Goal: Information Seeking & Learning: Find specific fact

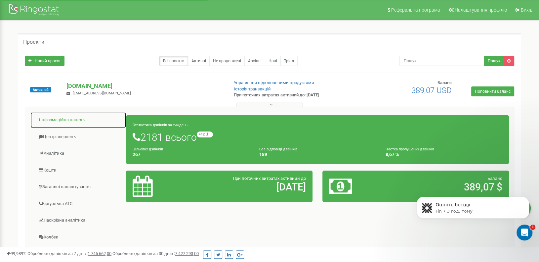
click at [70, 117] on link "Інформаційна панель" at bounding box center [78, 120] width 96 height 16
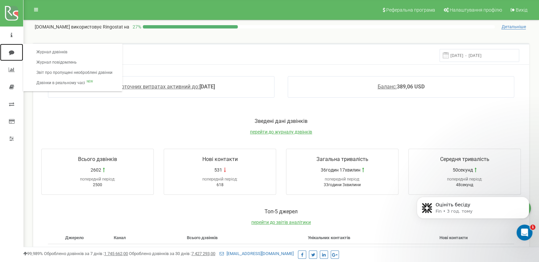
click at [10, 50] on icon at bounding box center [11, 52] width 5 height 5
click at [70, 52] on link "Журнал дзвінків" at bounding box center [74, 52] width 89 height 10
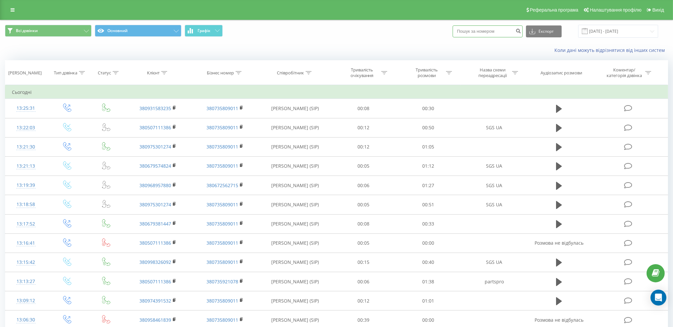
click at [485, 32] on input at bounding box center [488, 31] width 70 height 12
paste input "380936766500"
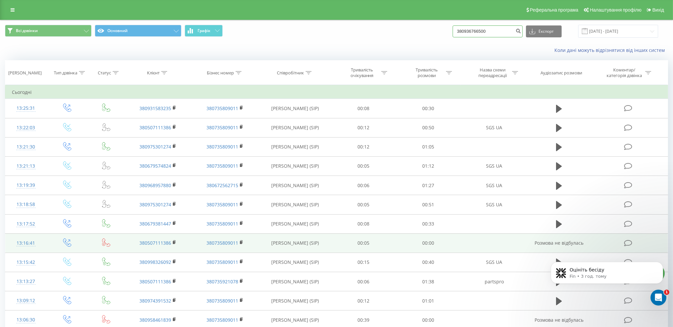
type input "380936766500"
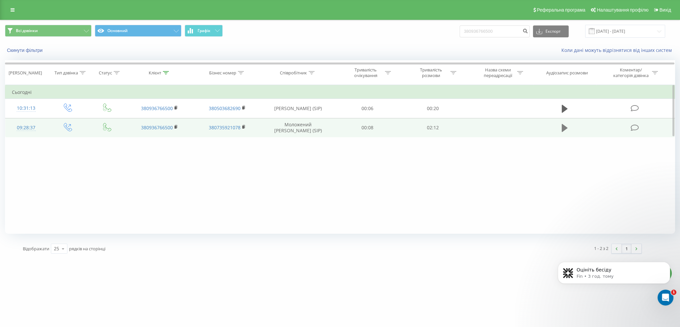
click at [565, 126] on icon at bounding box center [565, 128] width 6 height 8
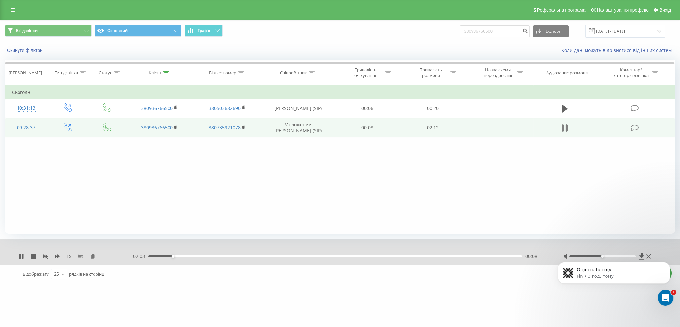
click at [566, 129] on icon at bounding box center [565, 127] width 6 height 9
drag, startPoint x: 506, startPoint y: 28, endPoint x: 445, endPoint y: 31, distance: 61.6
click at [445, 31] on div "Всі дзвінки Основний Графік 380936766500 Експорт .csv .xls .xlsx 23.06.2025 - 2…" at bounding box center [340, 31] width 670 height 13
paste input "50 20 17 397"
type input "380 50 20 17 397"
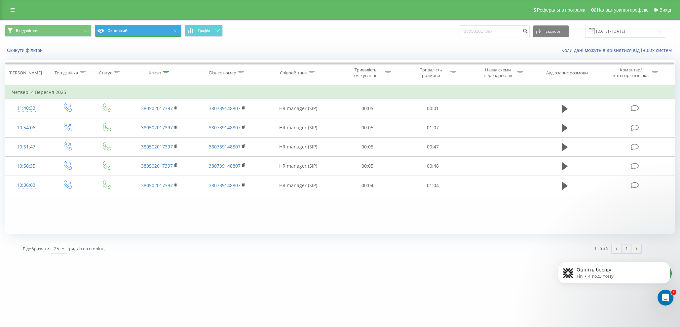
click at [167, 28] on button "Основний" at bounding box center [138, 31] width 87 height 12
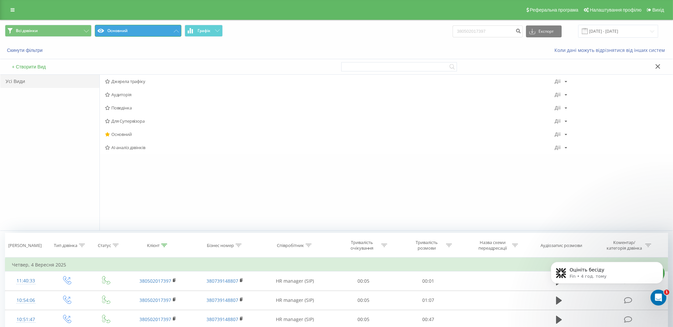
click at [167, 28] on button "Основний" at bounding box center [138, 31] width 87 height 12
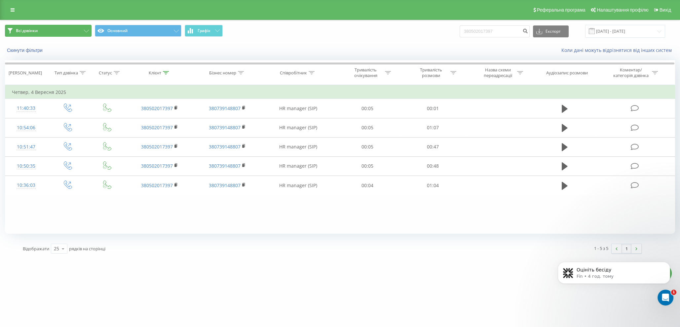
click at [83, 27] on button "Всі дзвінки" at bounding box center [48, 31] width 87 height 12
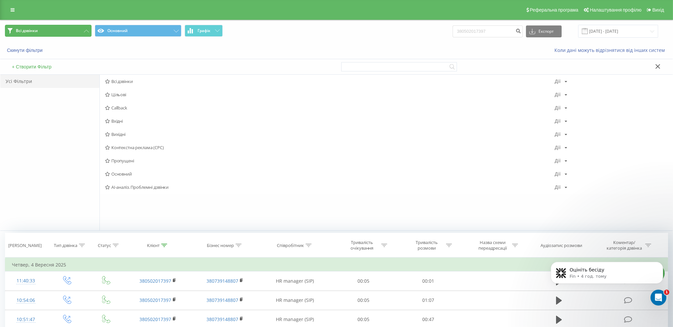
click at [83, 27] on button "Всі дзвінки" at bounding box center [48, 31] width 87 height 12
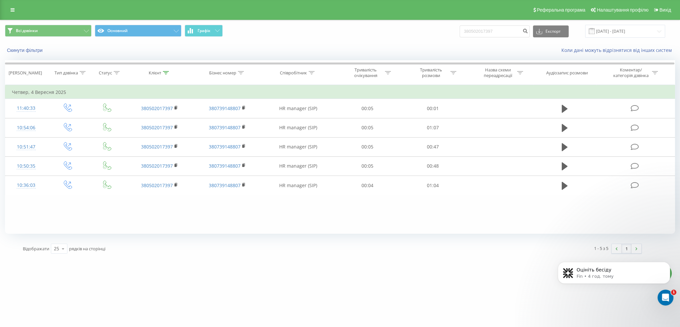
click at [445, 266] on div "sgsavto.com 380502017397 Проекти sgsavto.com Дашборд Центр звернень Журнал дзві…" at bounding box center [340, 163] width 680 height 327
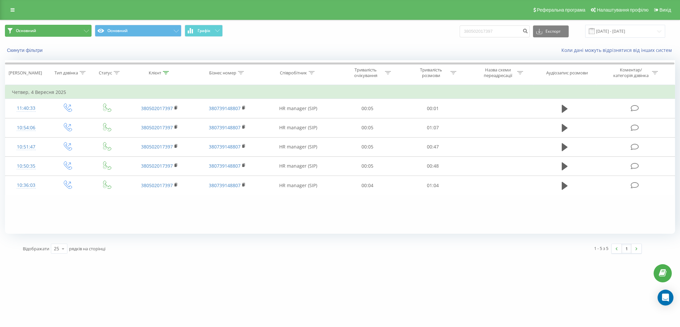
click at [88, 28] on button "Основний" at bounding box center [48, 31] width 87 height 12
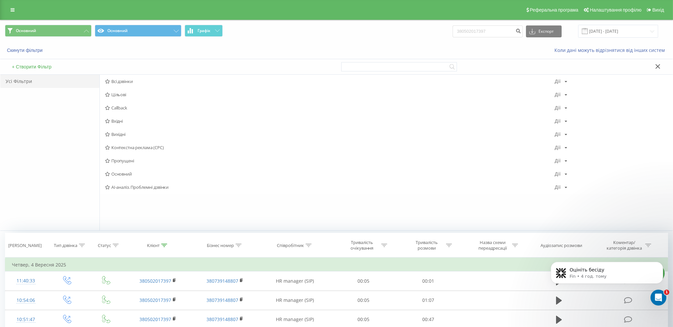
click at [38, 79] on div "Усі Фільтри" at bounding box center [49, 81] width 99 height 13
click at [131, 79] on span "Всі дзвінки" at bounding box center [330, 81] width 450 height 5
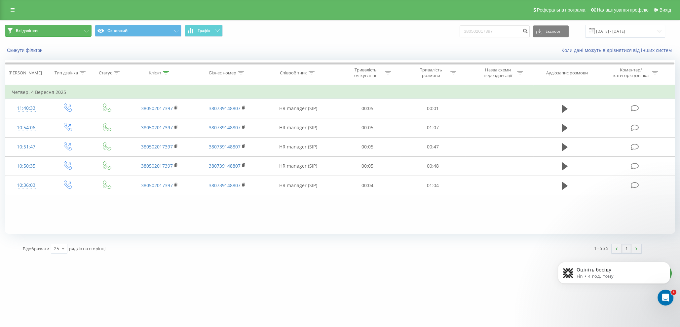
click at [26, 29] on span "Всі дзвінки" at bounding box center [27, 30] width 22 height 5
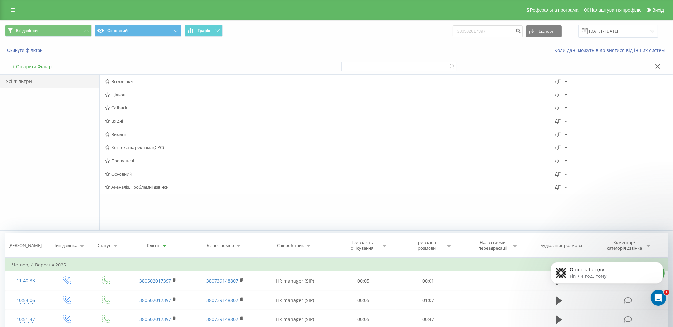
click at [384, 34] on div "Всі дзвінки Основний Графік 380502017397 Експорт .csv .xls .xlsx [DATE] - [DATE]" at bounding box center [337, 31] width 664 height 13
click at [123, 158] on span "Пропущені" at bounding box center [330, 160] width 450 height 5
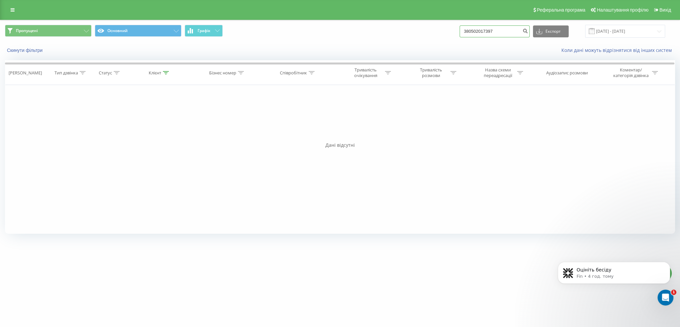
click at [505, 30] on input "380502017397" at bounding box center [495, 31] width 70 height 12
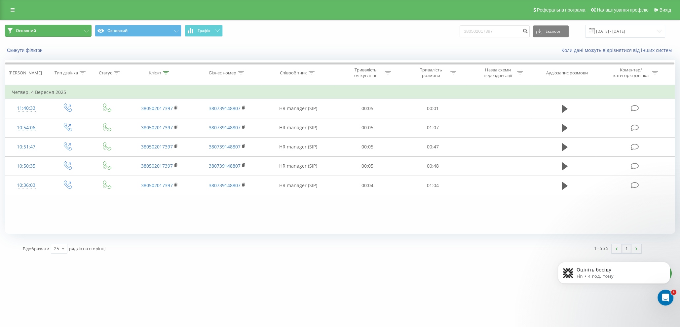
click at [60, 30] on button "Основний" at bounding box center [48, 31] width 87 height 12
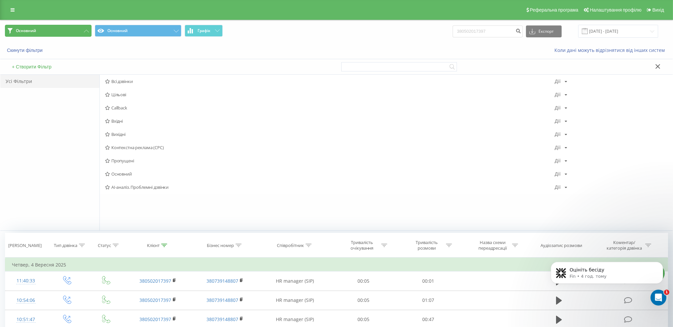
click at [60, 30] on button "Основний" at bounding box center [48, 31] width 87 height 12
